Goal: Information Seeking & Learning: Check status

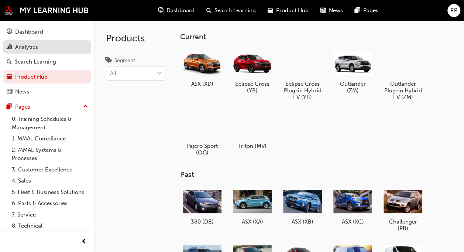
drag, startPoint x: 40, startPoint y: 43, endPoint x: 85, endPoint y: 42, distance: 45.4
click at [40, 43] on div "Analytics" at bounding box center [47, 46] width 81 height 9
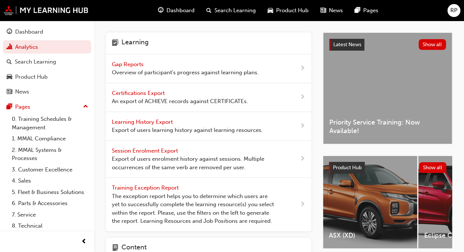
click at [185, 74] on span "Overview of participant's progress against learning plans." at bounding box center [185, 72] width 147 height 8
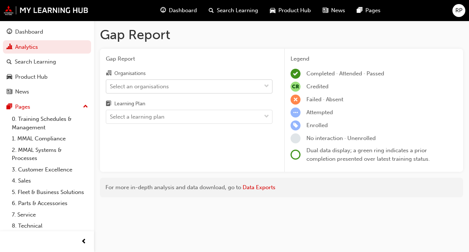
click at [179, 87] on div "Select an organisations" at bounding box center [183, 86] width 155 height 13
click at [111, 87] on input "Organisations Select an organisations" at bounding box center [110, 86] width 1 height 6
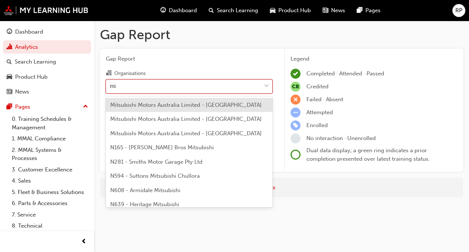
type input "mit"
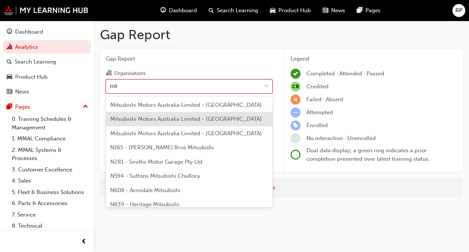
click at [190, 121] on span "Mitsubishi Motors Australia Limited - [GEOGRAPHIC_DATA]" at bounding box center [186, 118] width 152 height 7
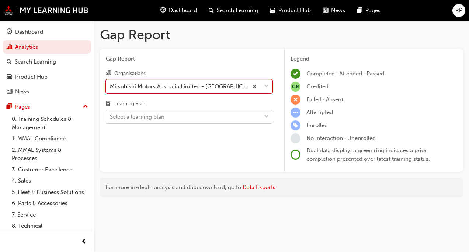
click at [160, 116] on div "Select a learning plan" at bounding box center [137, 117] width 55 height 8
click at [111, 116] on input "Learning Plan Select a learning plan" at bounding box center [110, 116] width 1 height 6
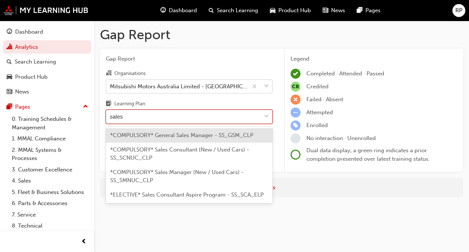
type input "sales"
drag, startPoint x: 162, startPoint y: 88, endPoint x: 170, endPoint y: 87, distance: 8.1
click at [162, 88] on div "Mitsubishi Motors Australia Limited - [GEOGRAPHIC_DATA]" at bounding box center [179, 86] width 139 height 8
click at [111, 88] on input "Organisations Mitsubishi Motors Australia Limited - Northern Region" at bounding box center [110, 86] width 1 height 6
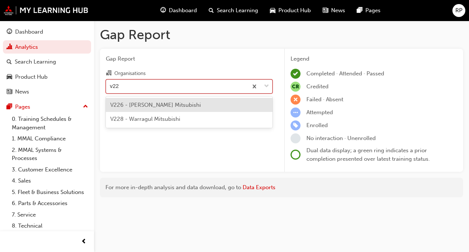
type input "v226"
click at [229, 105] on div "V226 - [PERSON_NAME] Mitsubishi" at bounding box center [189, 105] width 167 height 14
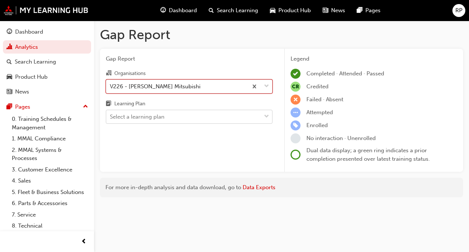
click at [208, 113] on div "Select a learning plan" at bounding box center [183, 116] width 155 height 13
click at [111, 113] on input "Learning Plan Select a learning plan" at bounding box center [110, 116] width 1 height 6
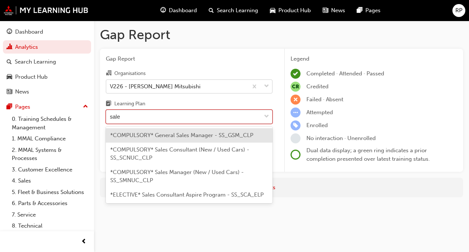
type input "sales"
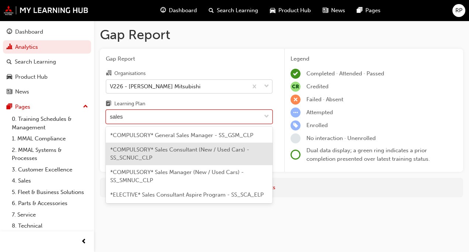
click at [201, 150] on span "*COMPULSORY* Sales Consultant (New / Used Cars) - SS_SCNUC_CLP" at bounding box center [179, 153] width 139 height 15
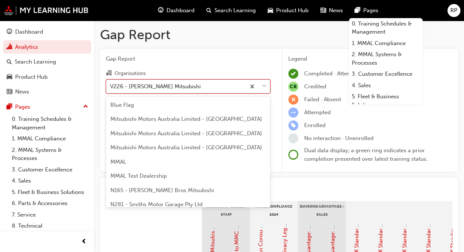
click at [200, 85] on div "V226 - [PERSON_NAME] Mitsubishi" at bounding box center [175, 86] width 139 height 13
click at [111, 85] on input "Organisations option V226 - Holt's Mitsubishi, selected. option V226 - Holt's M…" at bounding box center [110, 86] width 1 height 6
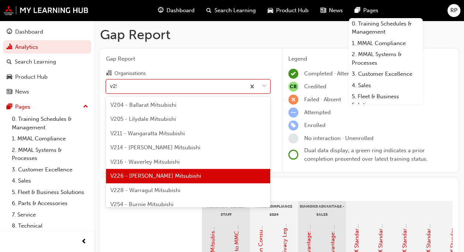
type input "v255"
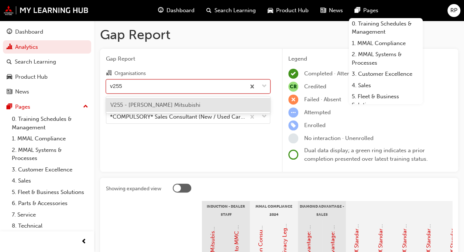
click at [155, 105] on span "V255 - [PERSON_NAME] Mitsubishi" at bounding box center [155, 104] width 90 height 7
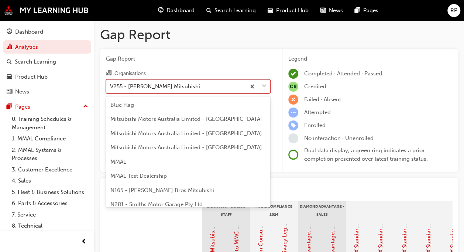
click at [268, 83] on div at bounding box center [257, 86] width 24 height 13
click at [111, 83] on input "Organisations option V255 - Alan Mance Mitsubishi, selected. option V255 - Alan…" at bounding box center [110, 86] width 1 height 6
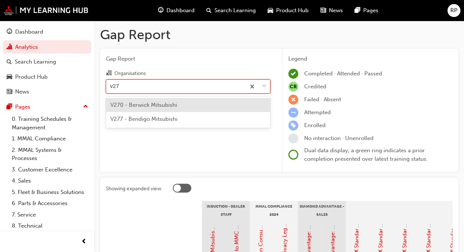
type input "v277"
click at [170, 104] on span "V277 - Bendigo Mitsubishi" at bounding box center [143, 104] width 67 height 7
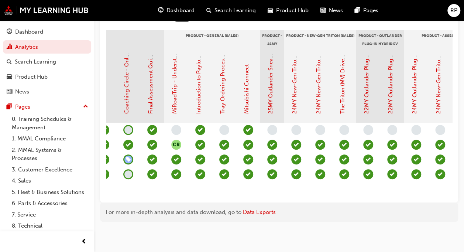
scroll to position [0, 973]
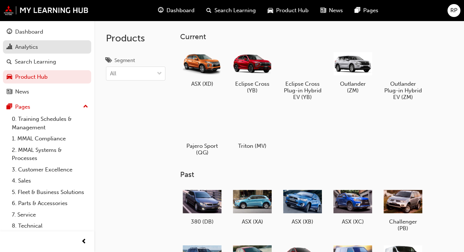
click at [27, 48] on div "Analytics" at bounding box center [26, 47] width 23 height 8
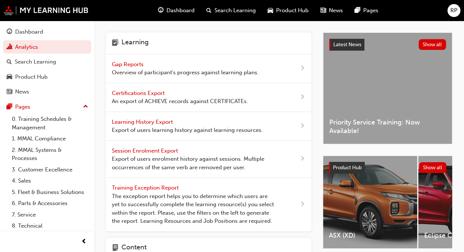
click at [143, 73] on span "Overview of participant's progress against learning plans." at bounding box center [185, 72] width 147 height 8
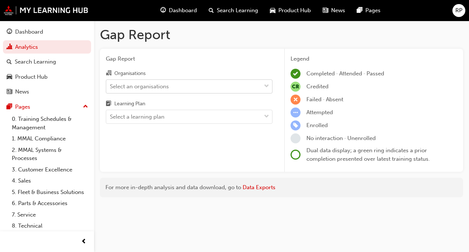
click at [128, 86] on div "Select an organisations" at bounding box center [139, 86] width 59 height 8
click at [111, 86] on input "Organisations Select an organisations" at bounding box center [110, 86] width 1 height 6
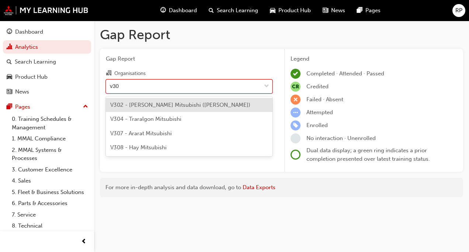
type input "v302"
click at [151, 104] on span "V302 - [PERSON_NAME] Mitsubishi ([PERSON_NAME])" at bounding box center [180, 104] width 140 height 7
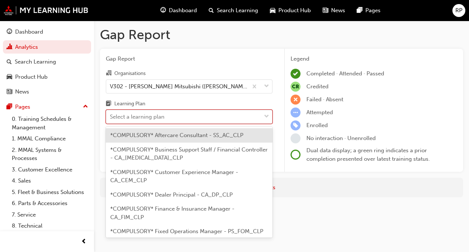
click at [149, 118] on div "Select a learning plan" at bounding box center [137, 117] width 55 height 8
click at [111, 118] on input "Learning Plan option *COMPULSORY* Aftercare Consultant - SS_AC_CLP focused, 1 o…" at bounding box center [110, 116] width 1 height 6
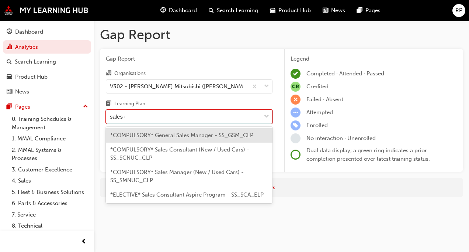
type input "sales co"
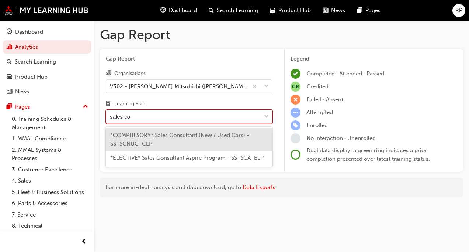
click at [193, 142] on div "*COMPULSORY* Sales Consultant (New / Used Cars) - SS_SCNUC_CLP" at bounding box center [189, 139] width 167 height 23
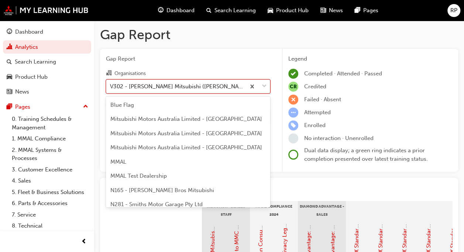
click at [145, 87] on div "V302 - [PERSON_NAME] Mitsubishi ([PERSON_NAME])" at bounding box center [178, 86] width 136 height 8
click at [111, 87] on input "Organisations option V302 - [PERSON_NAME] Mitsubishi ([PERSON_NAME]), selected.…" at bounding box center [110, 86] width 1 height 6
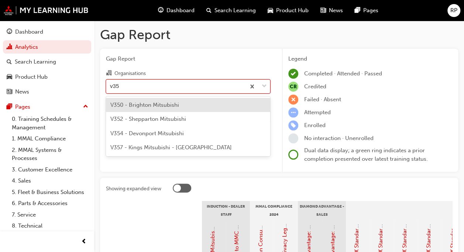
type input "v352"
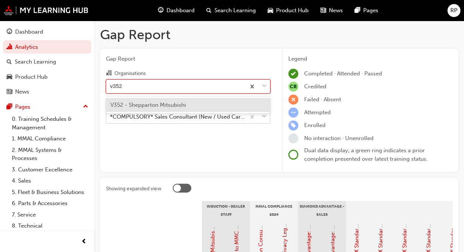
click at [146, 103] on span "V352 - Shepparton Mitsubishi" at bounding box center [148, 104] width 76 height 7
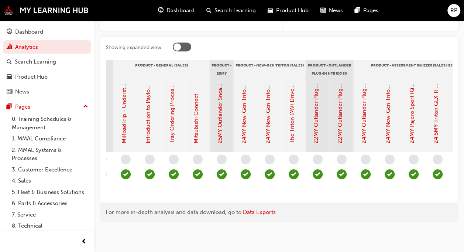
scroll to position [0, 973]
